Goal: Task Accomplishment & Management: Manage account settings

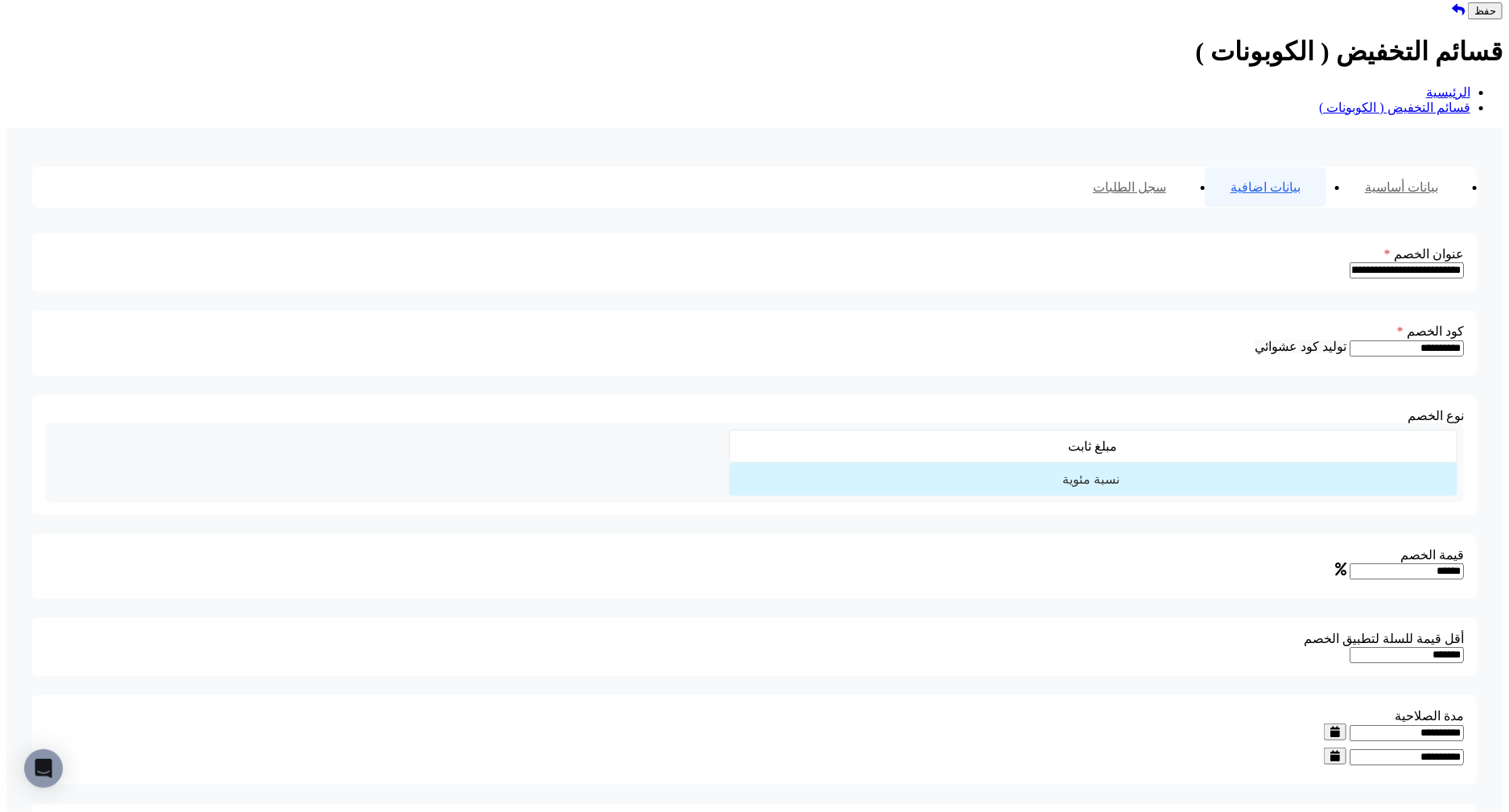
scroll to position [1078, 0]
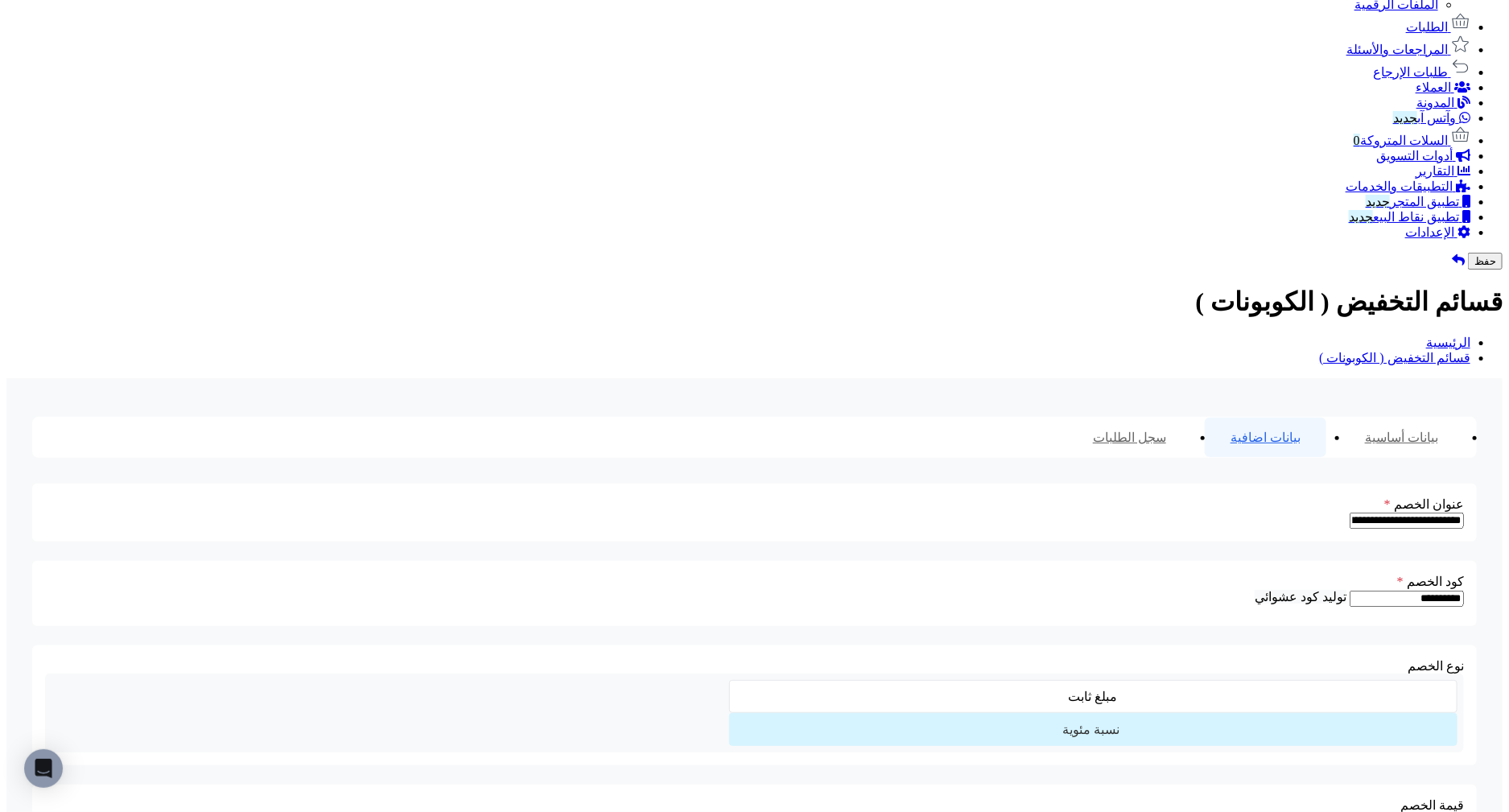
scroll to position [954, 0]
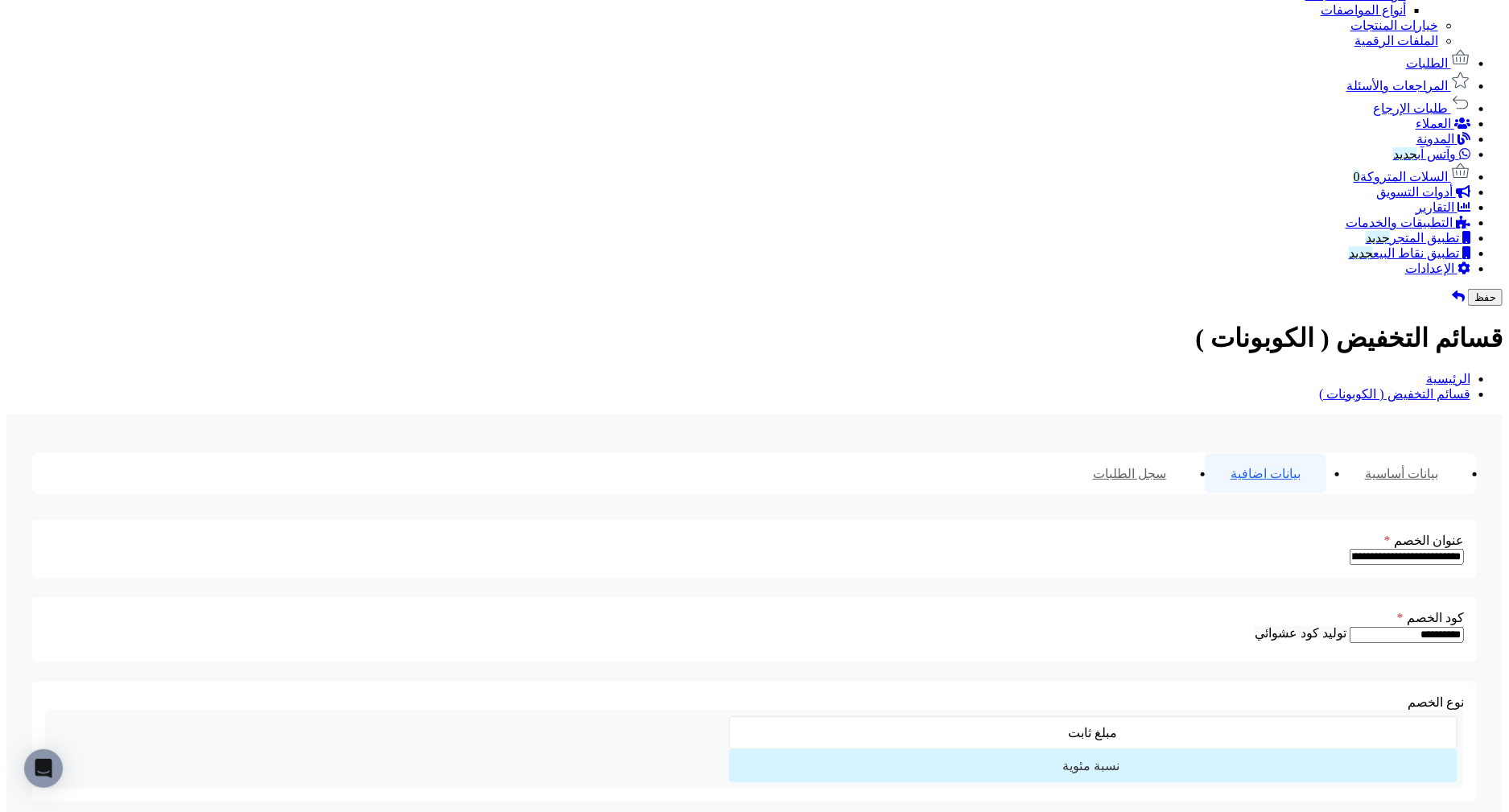
click at [1448, 275] on link "الإعدادات" at bounding box center [1438, 268] width 65 height 14
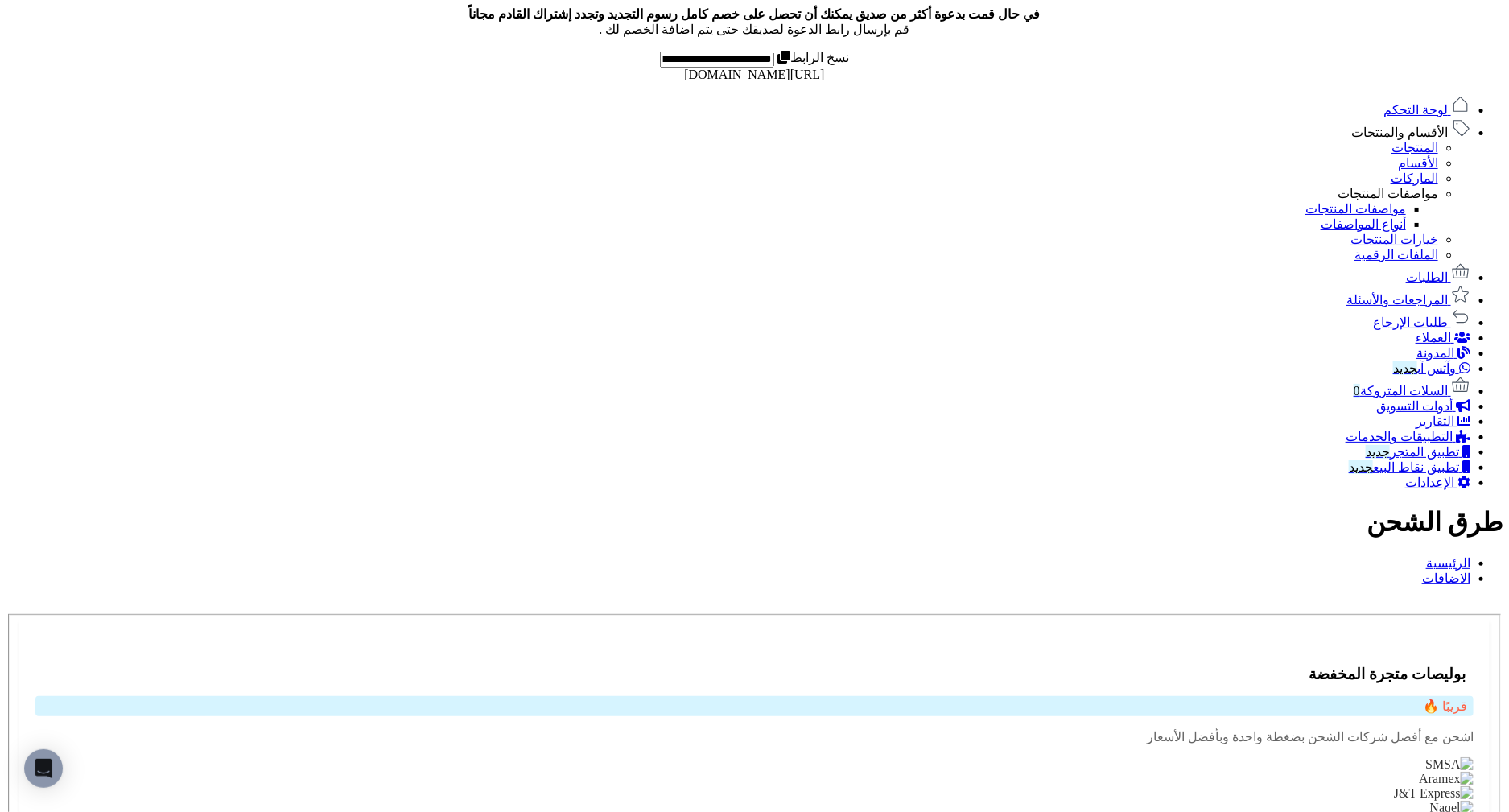
scroll to position [755, 0]
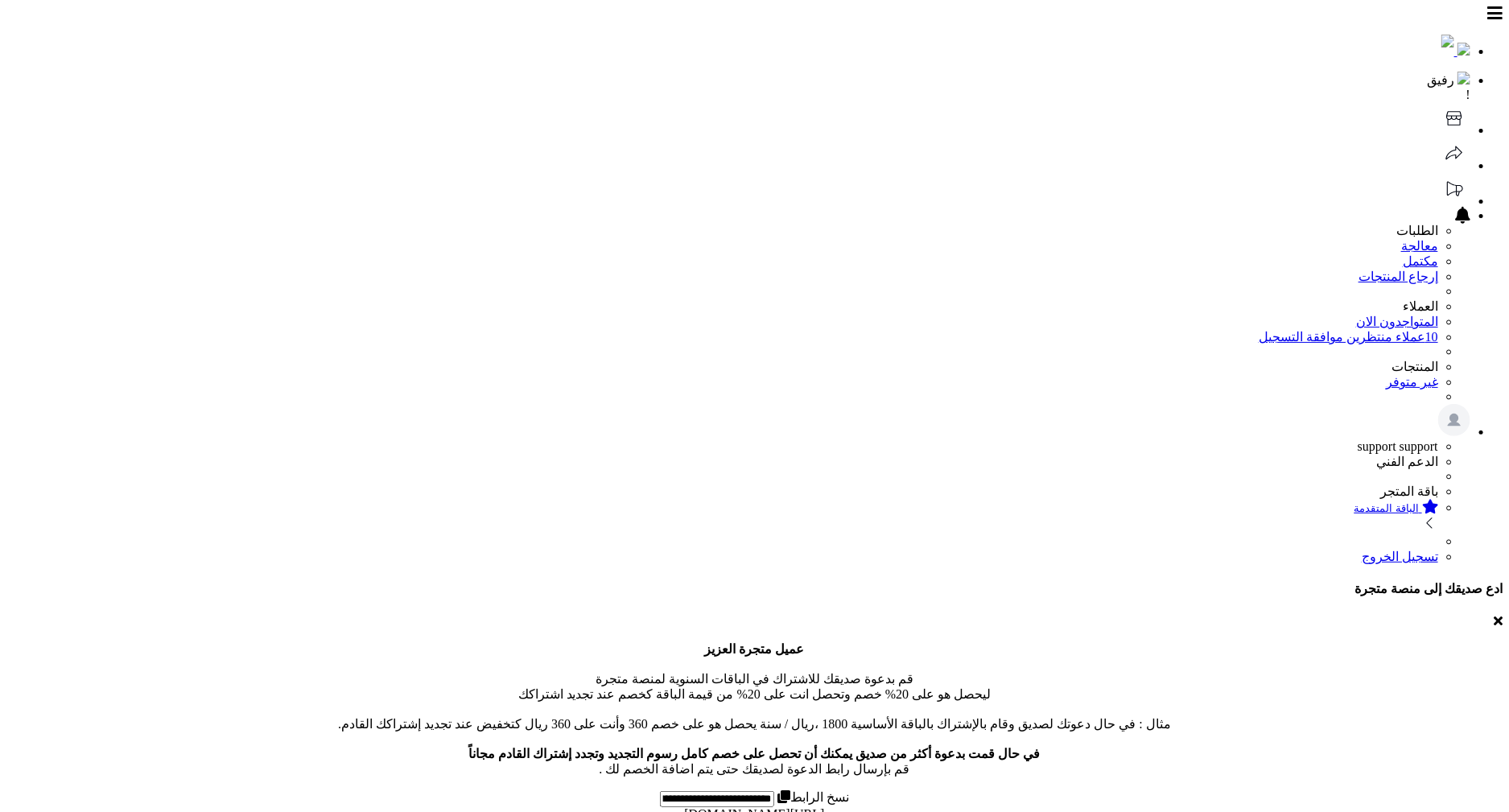
scroll to position [124, 0]
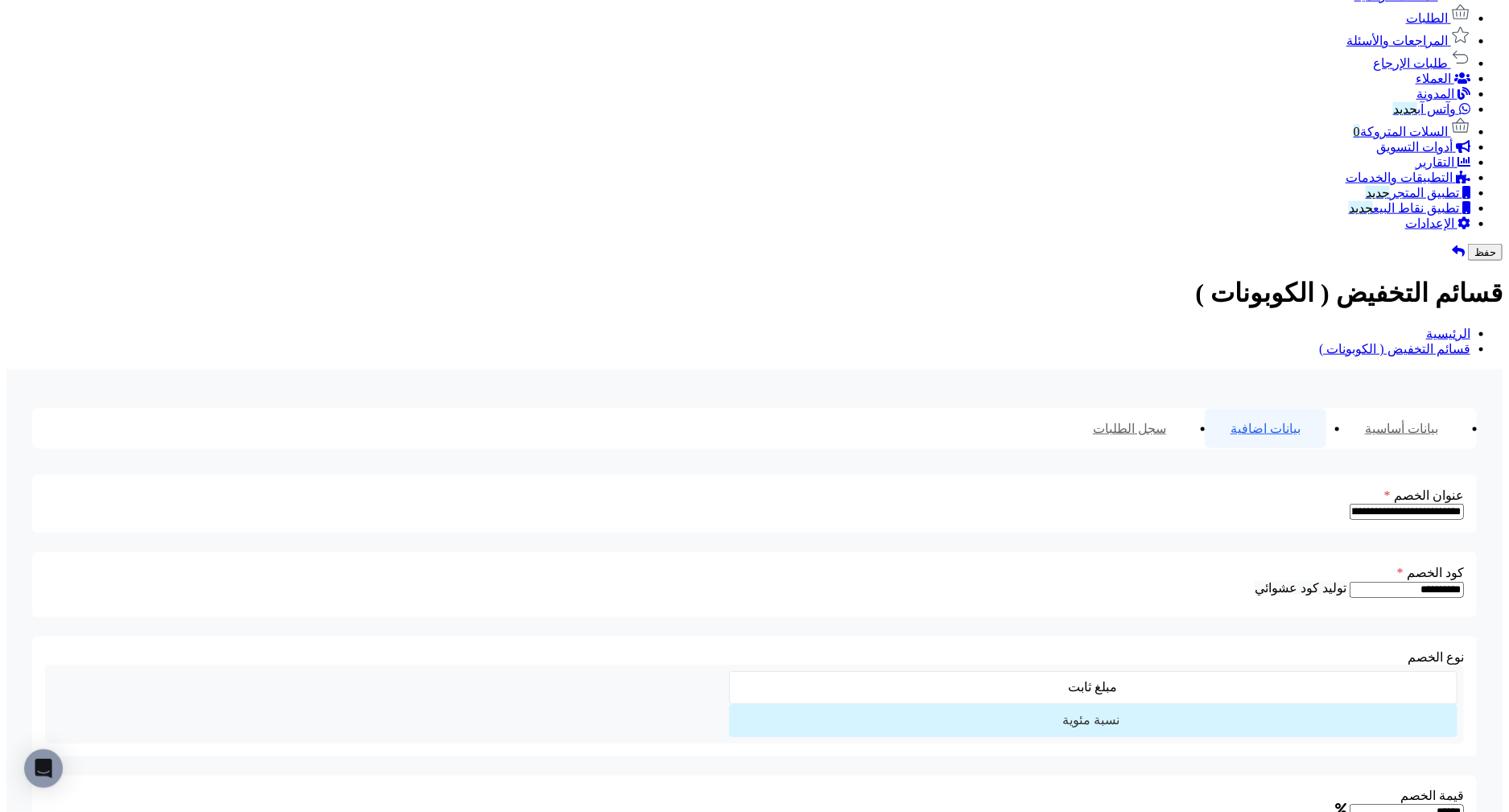
scroll to position [39, 0]
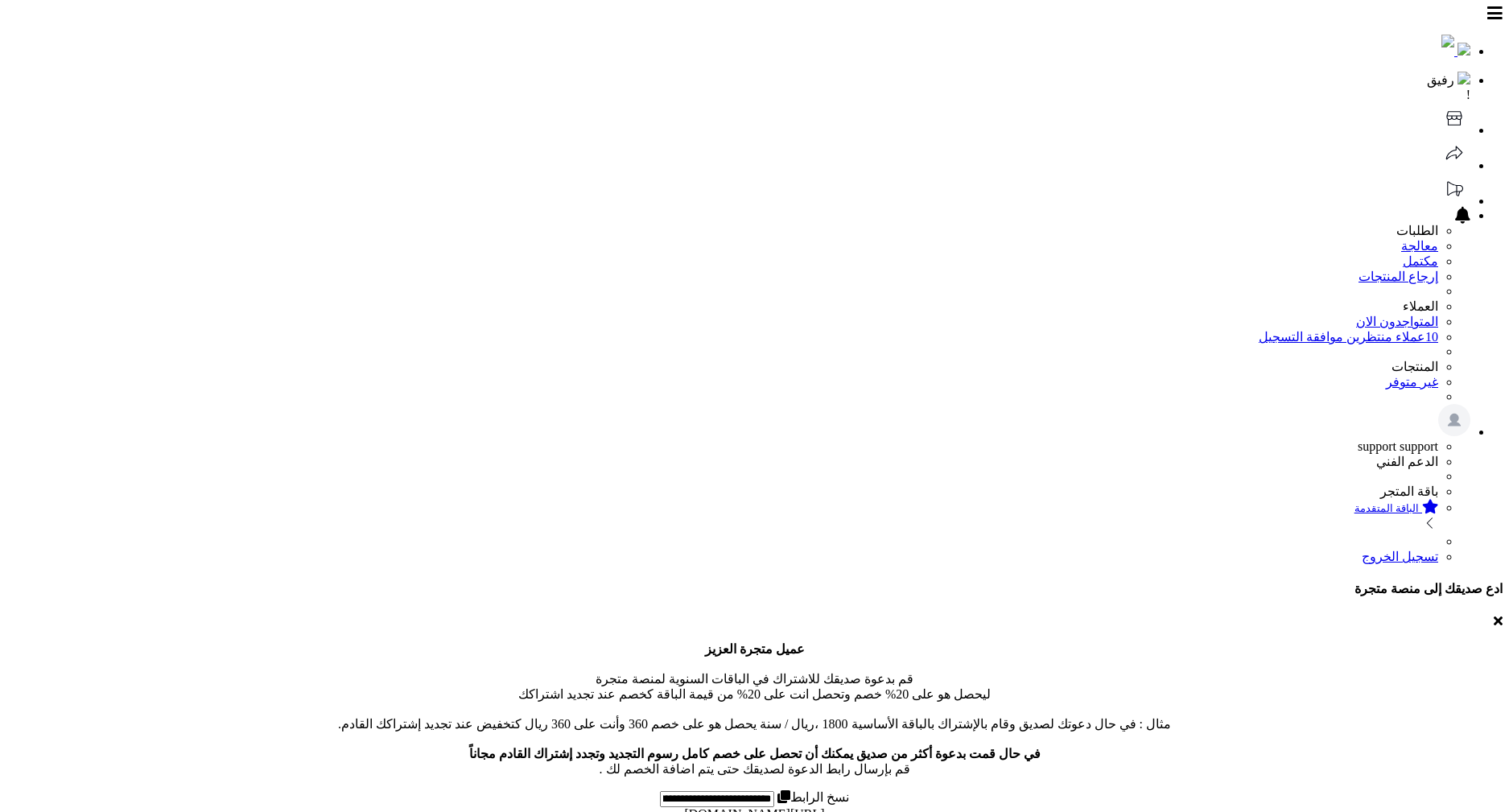
scroll to position [124, 0]
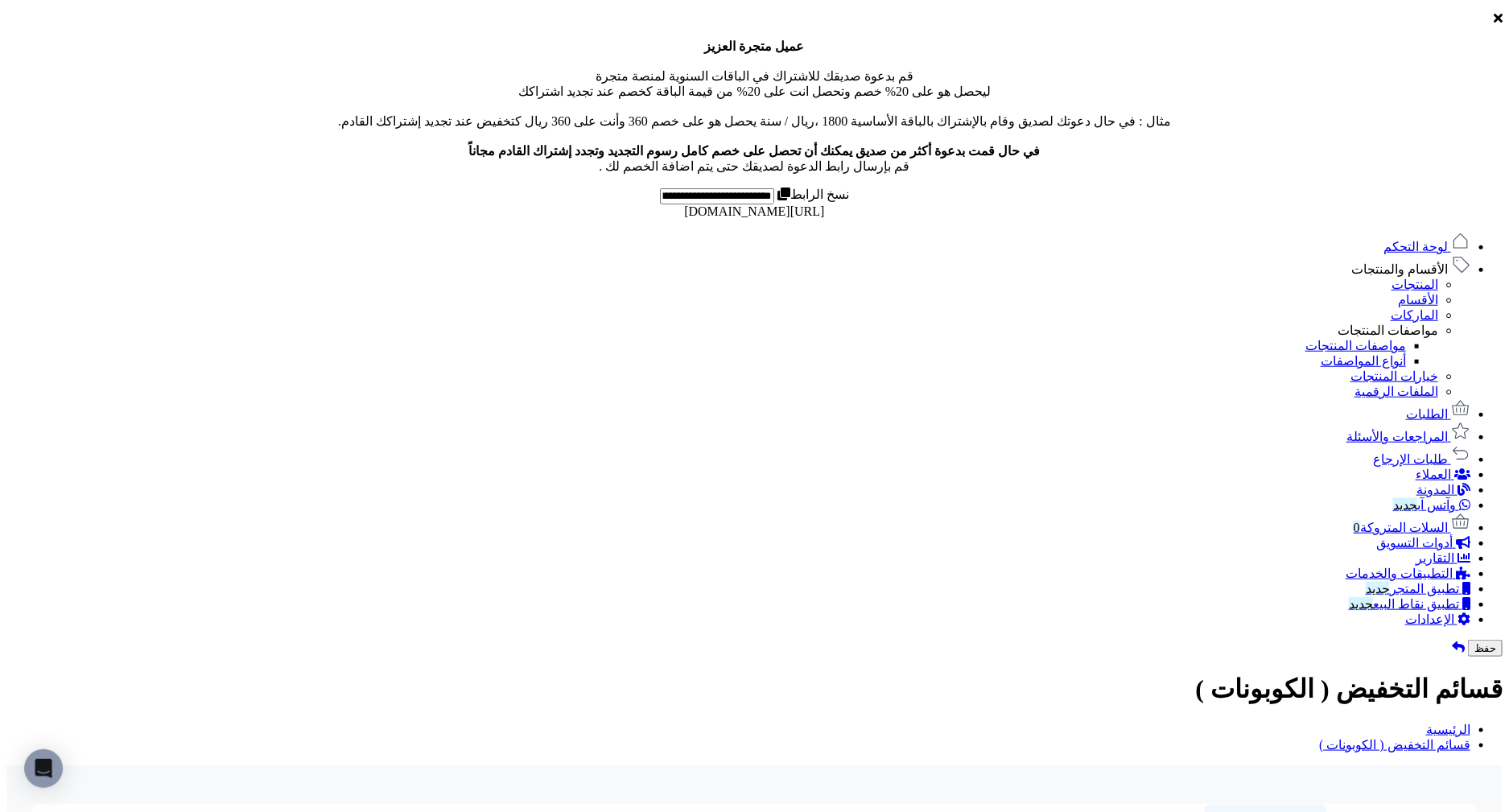
scroll to position [1115, 0]
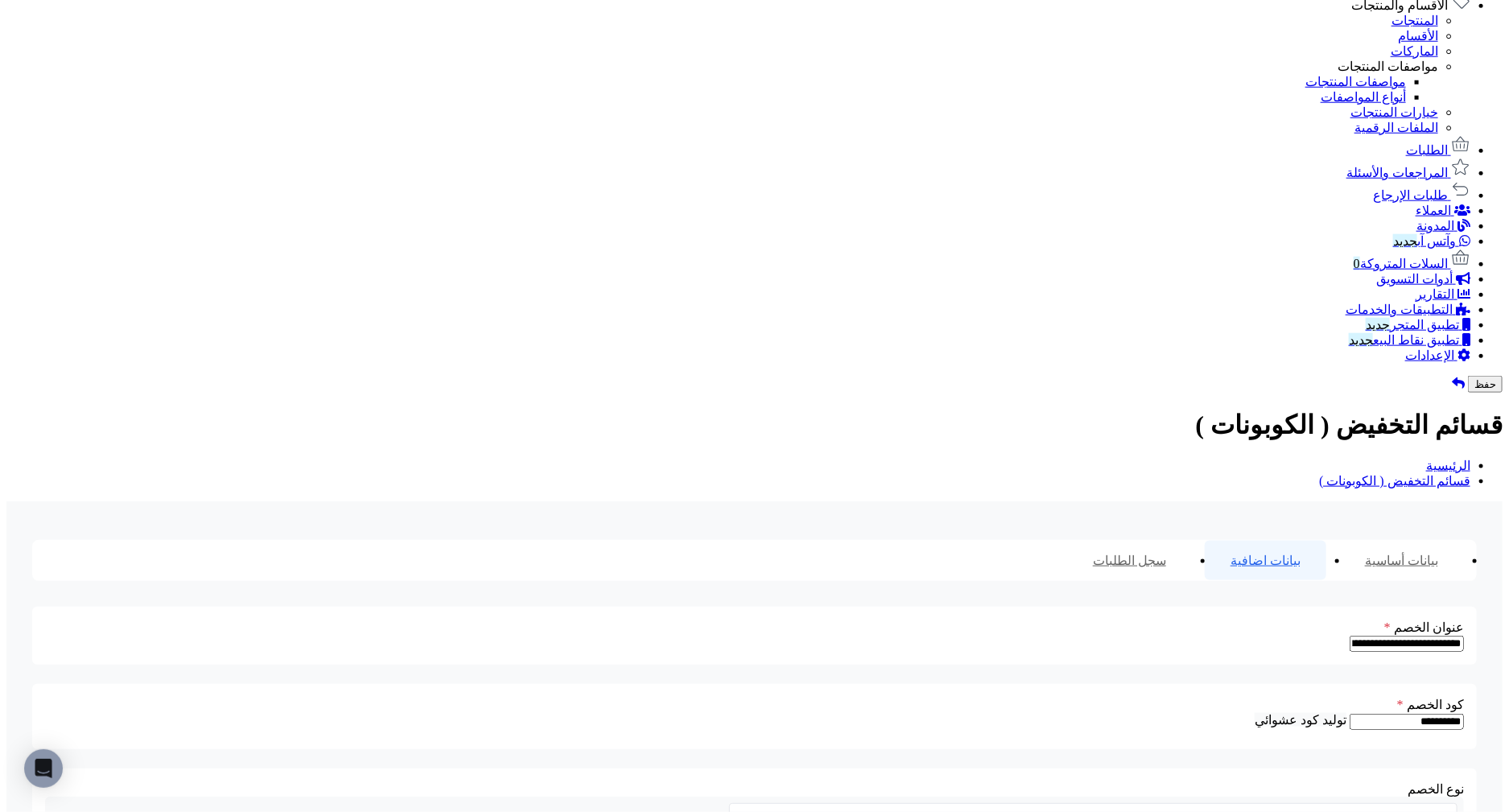
scroll to position [1060, 0]
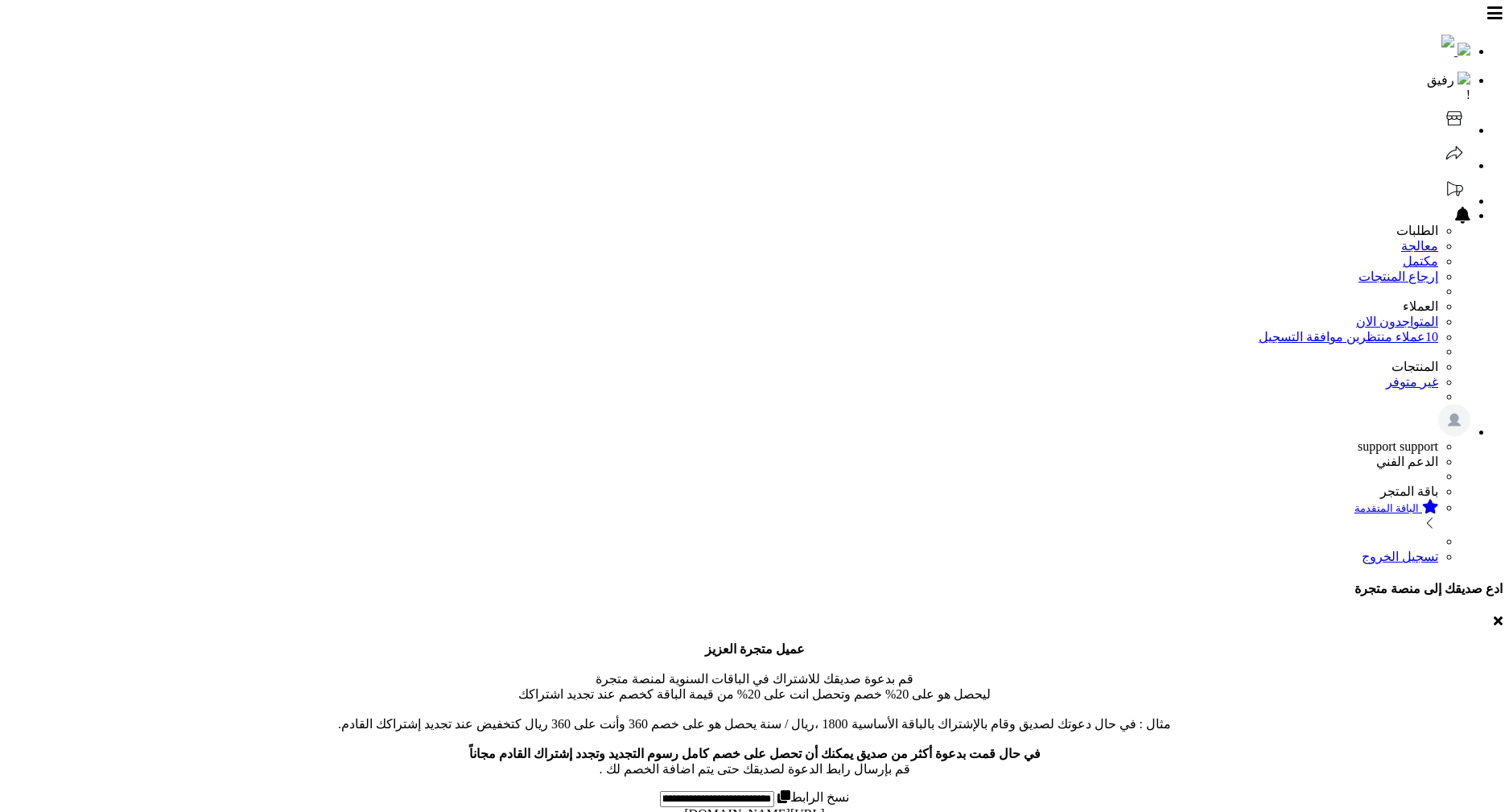
scroll to position [124, 0]
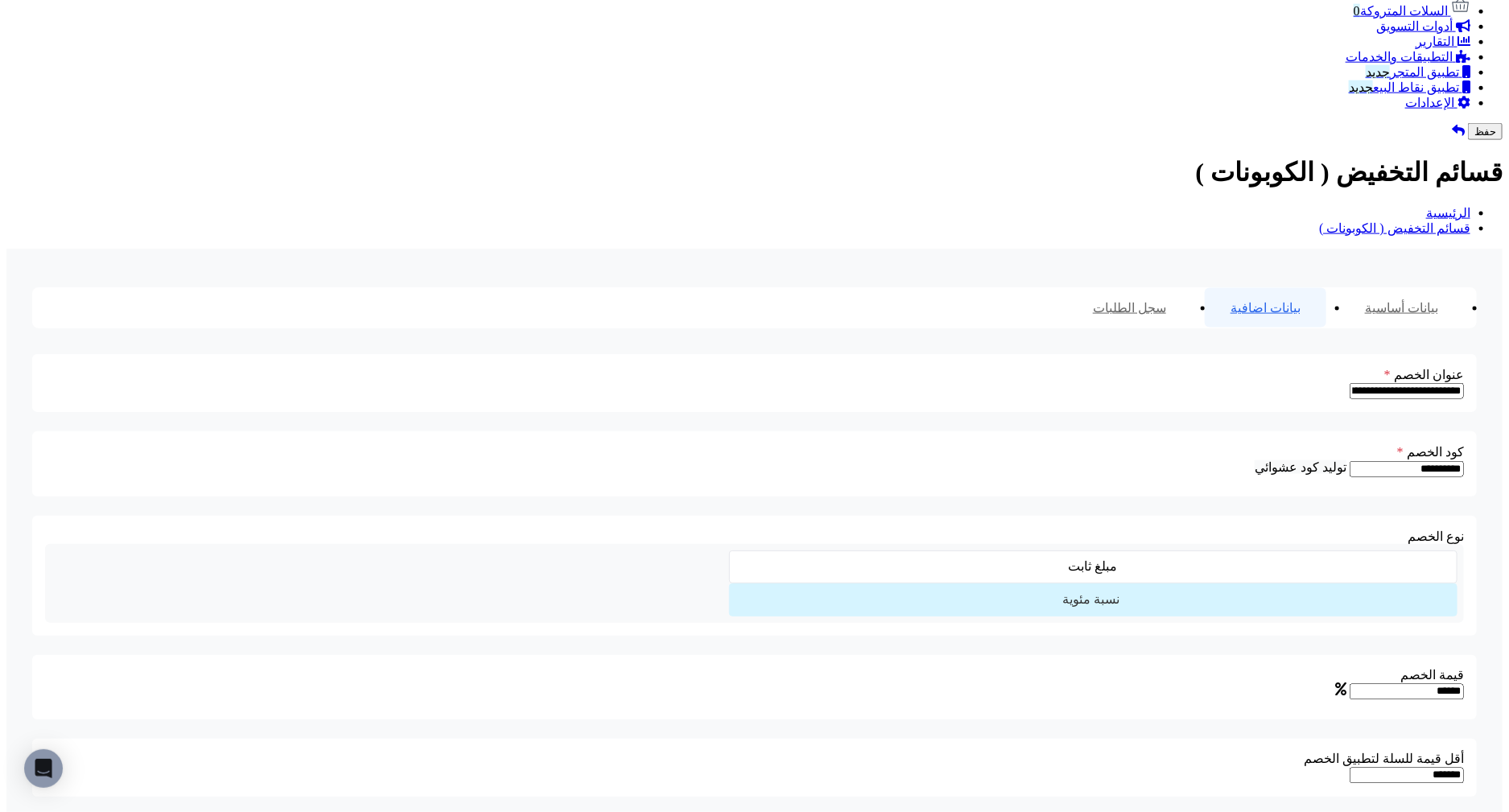
scroll to position [39, 0]
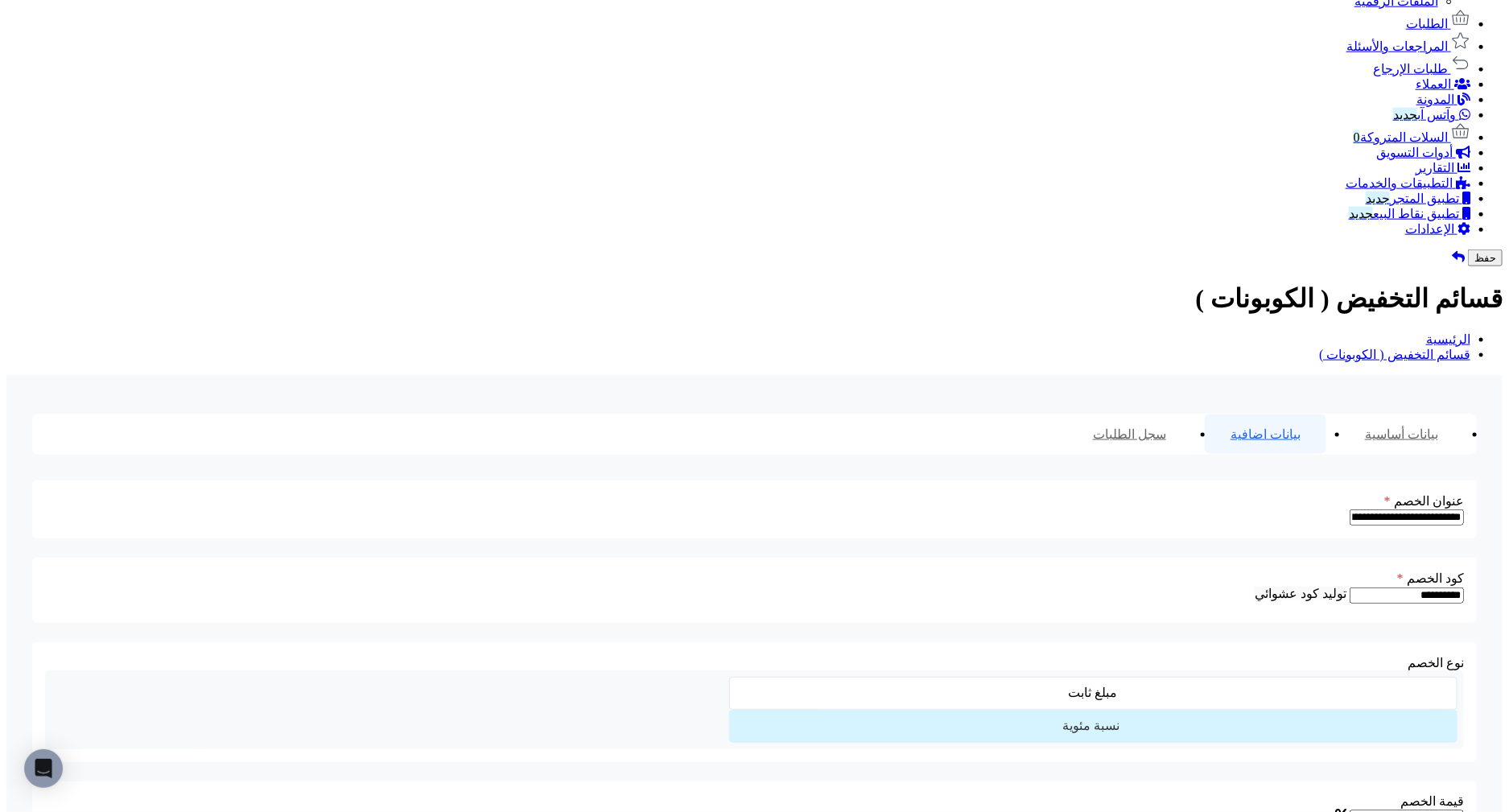
scroll to position [989, 0]
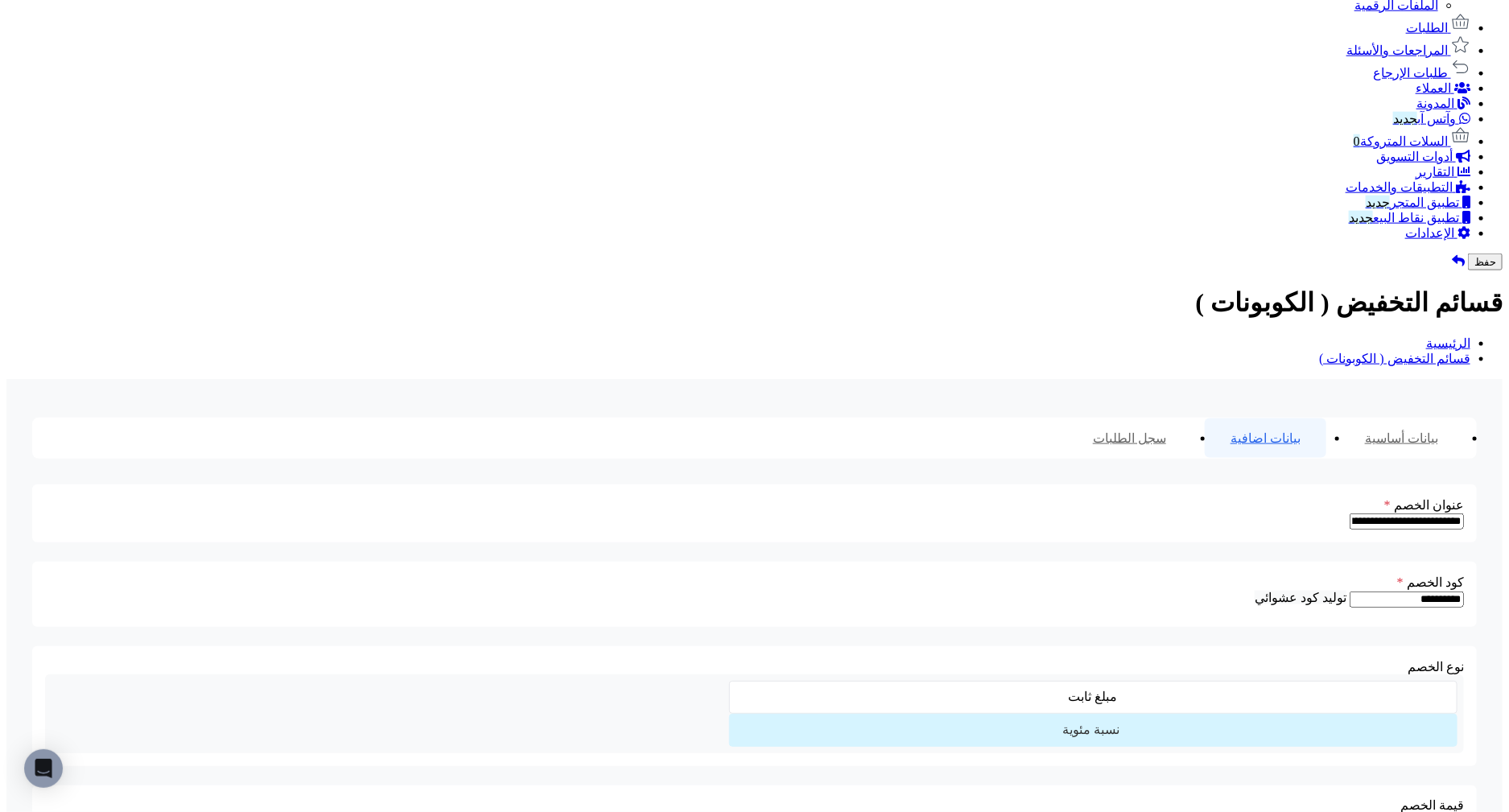
drag, startPoint x: 1266, startPoint y: 475, endPoint x: 1089, endPoint y: 506, distance: 179.7
copy span "تعطيل الخصم في حال استخدام طرق دفع معينة"
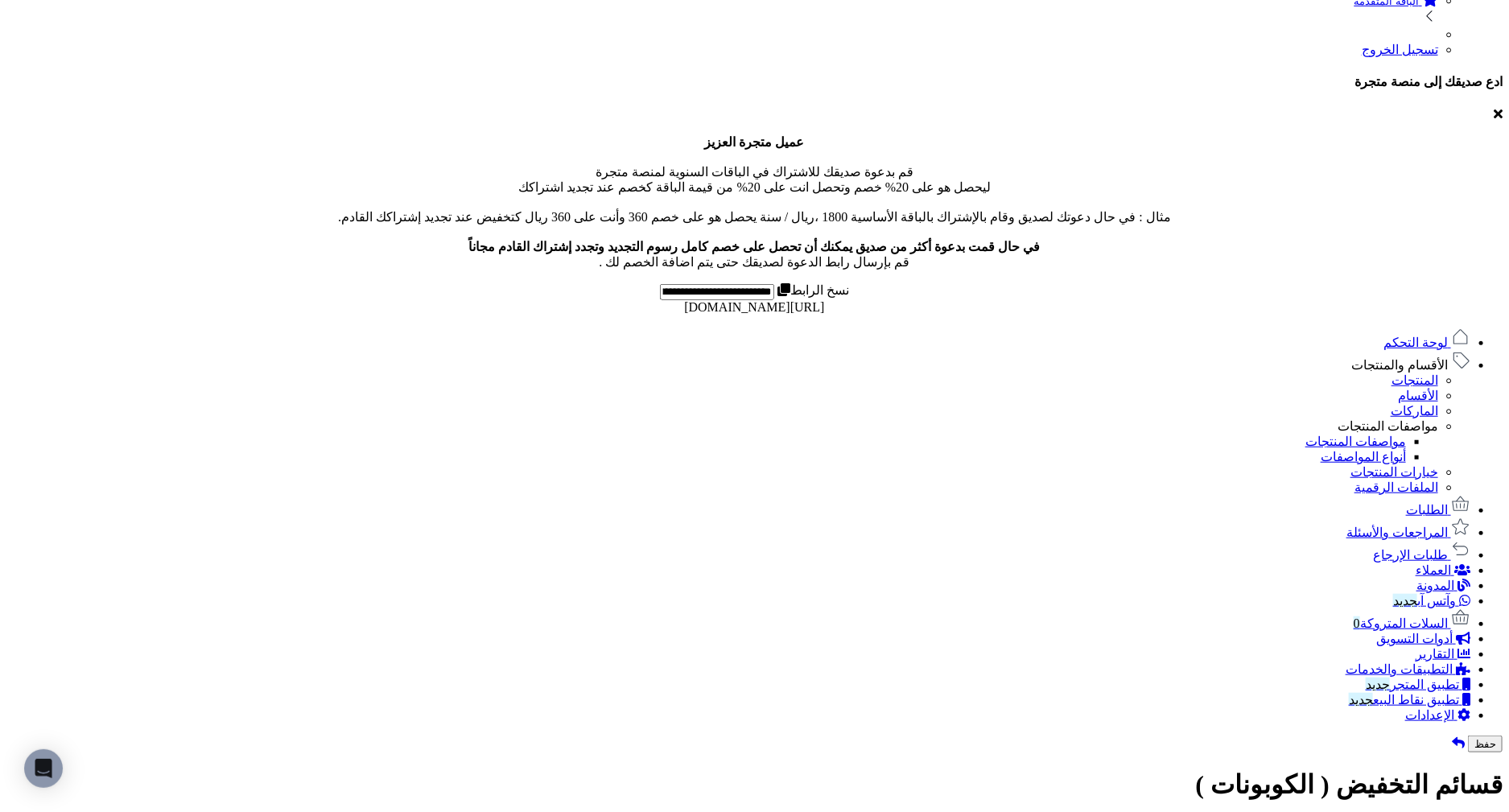
scroll to position [0, 0]
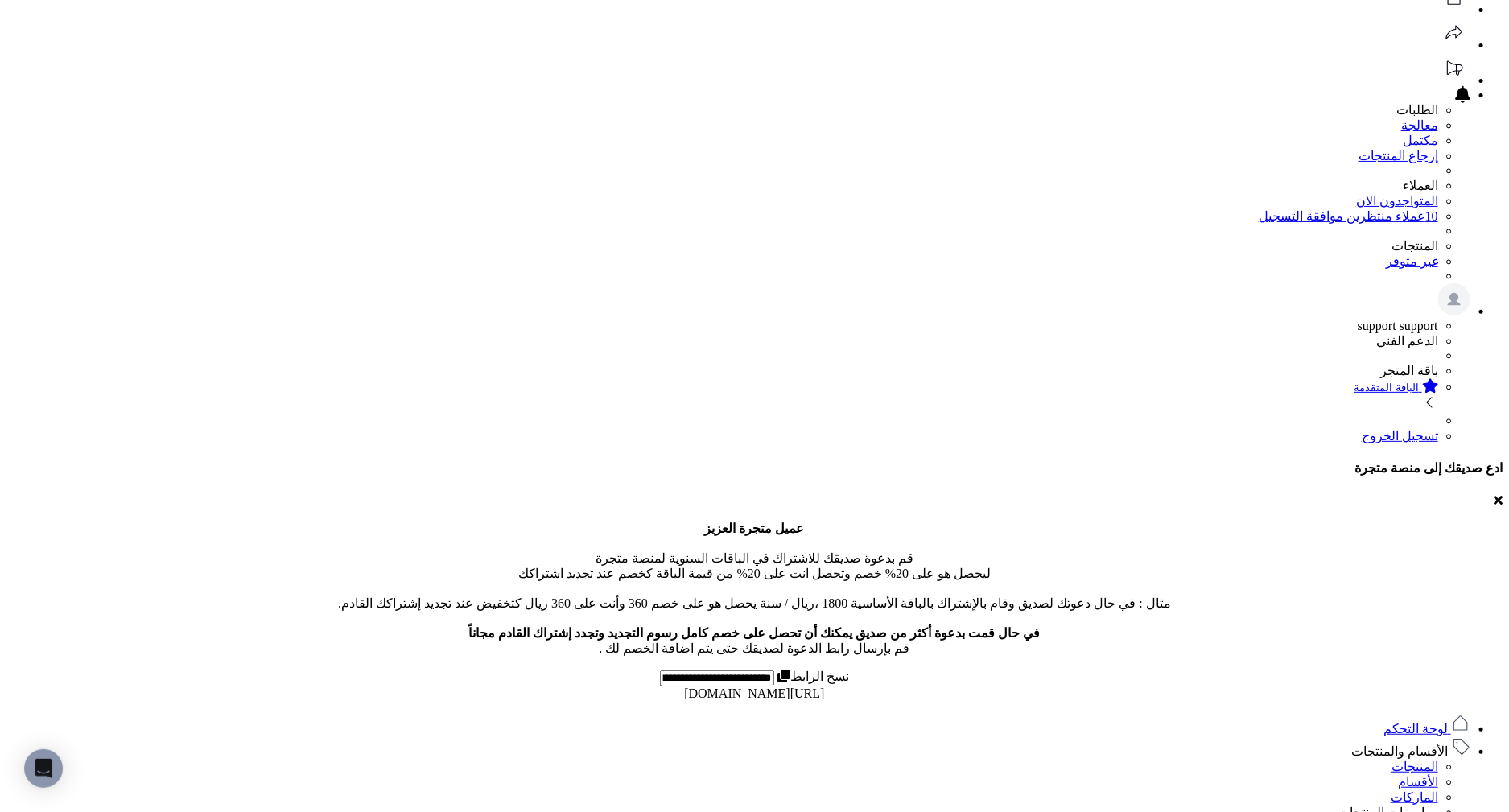
scroll to position [124, 0]
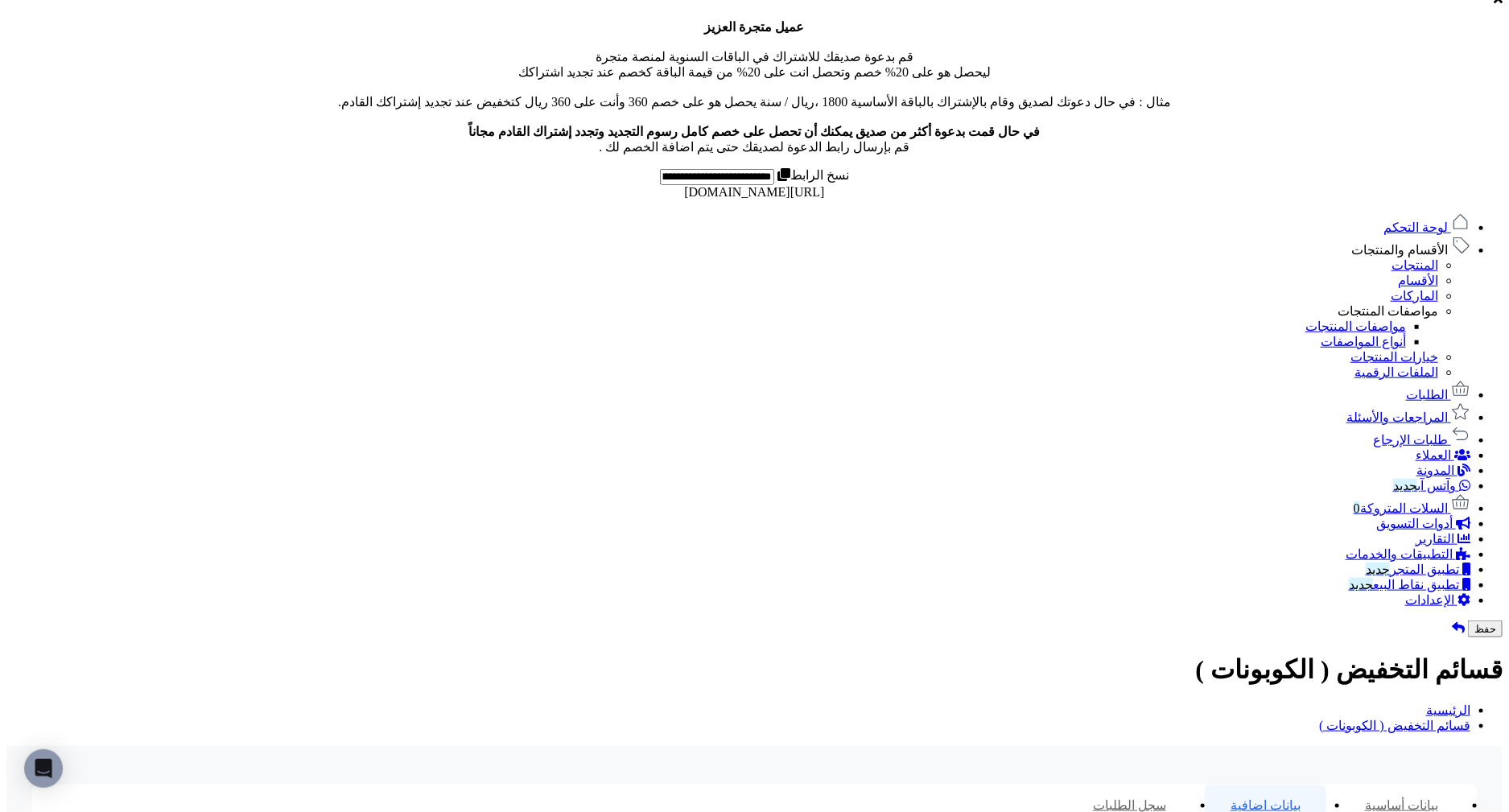
scroll to position [888, 0]
